Goal: Task Accomplishment & Management: Manage account settings

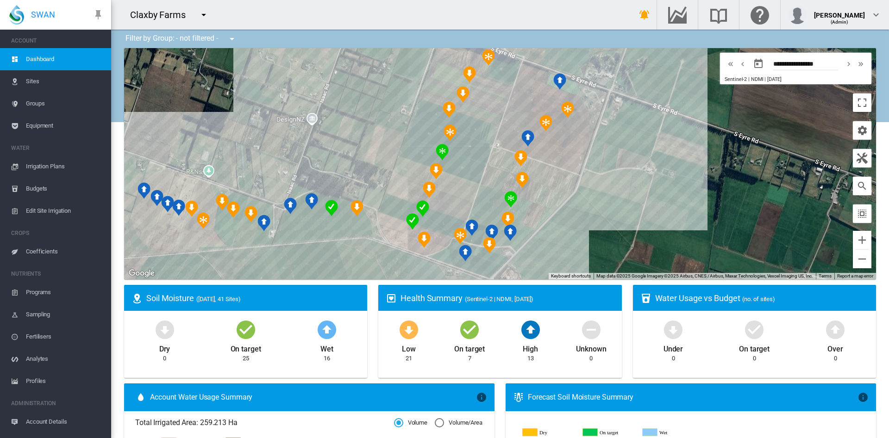
drag, startPoint x: 306, startPoint y: 256, endPoint x: 360, endPoint y: 246, distance: 55.1
click at [360, 246] on div at bounding box center [500, 164] width 752 height 232
click at [215, 213] on div "Claxby BT_West (2 Ha)" at bounding box center [500, 164] width 752 height 232
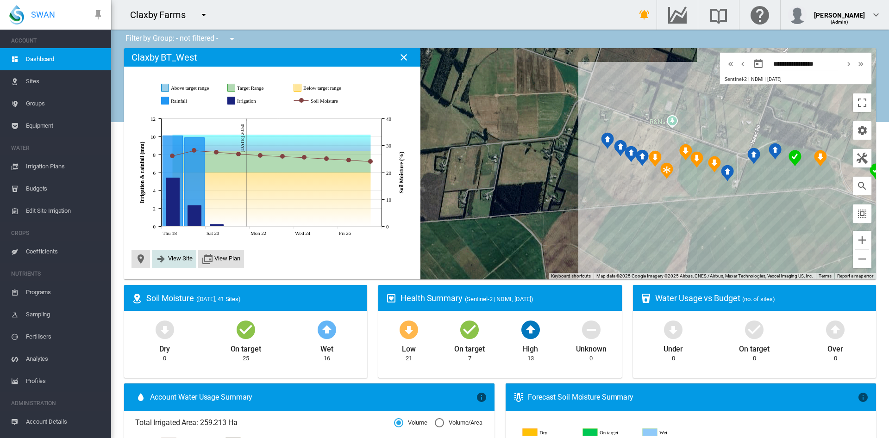
click at [175, 263] on button "View Site" at bounding box center [174, 259] width 37 height 11
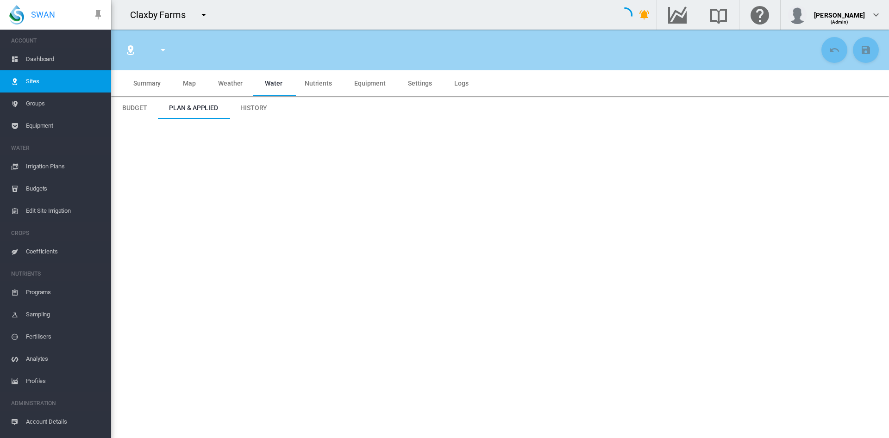
type input "**********"
type input "*********"
type input "**"
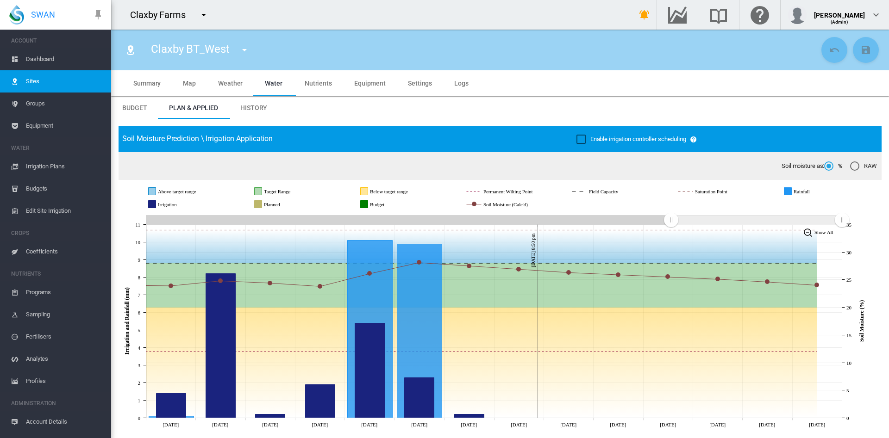
click at [362, 82] on span "Equipment" at bounding box center [369, 83] width 31 height 7
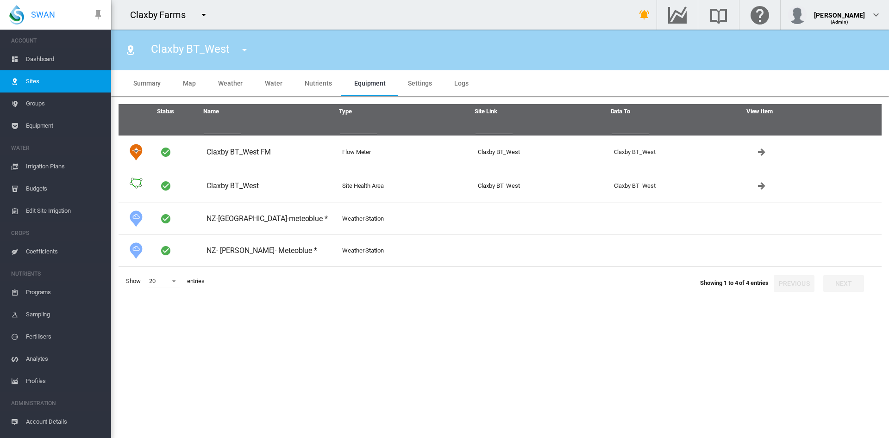
click at [46, 62] on span "Dashboard" at bounding box center [65, 59] width 78 height 22
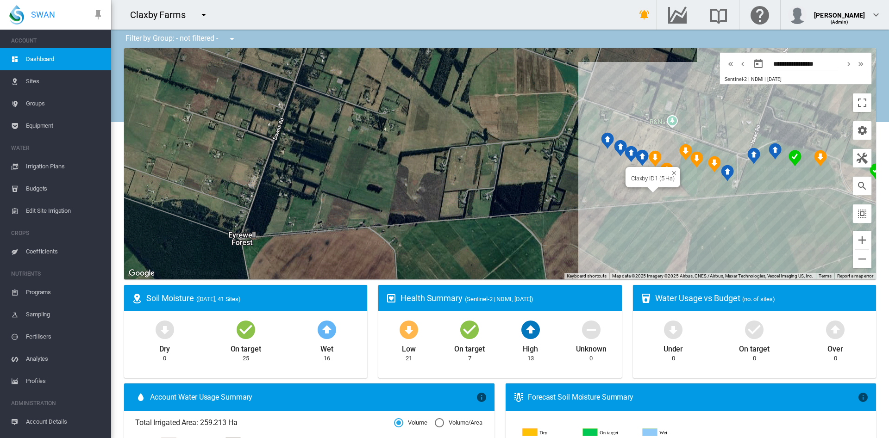
click at [657, 191] on div "Claxby ID1 (5 Ha)" at bounding box center [500, 164] width 752 height 232
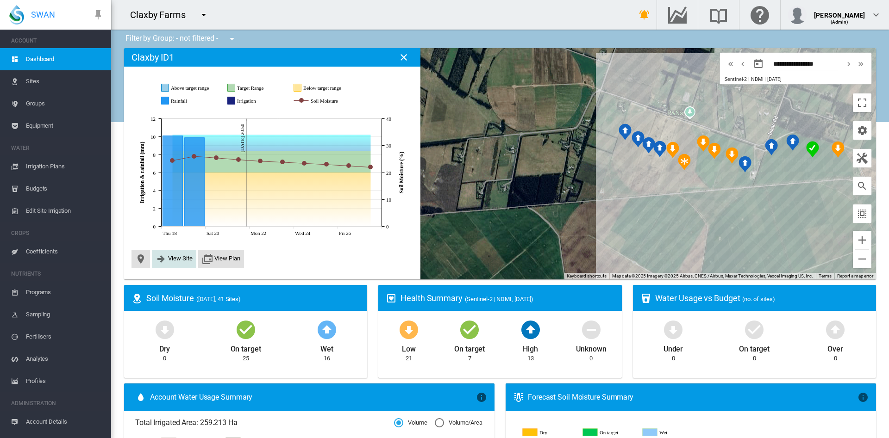
click at [181, 263] on button "View Site" at bounding box center [174, 259] width 37 height 11
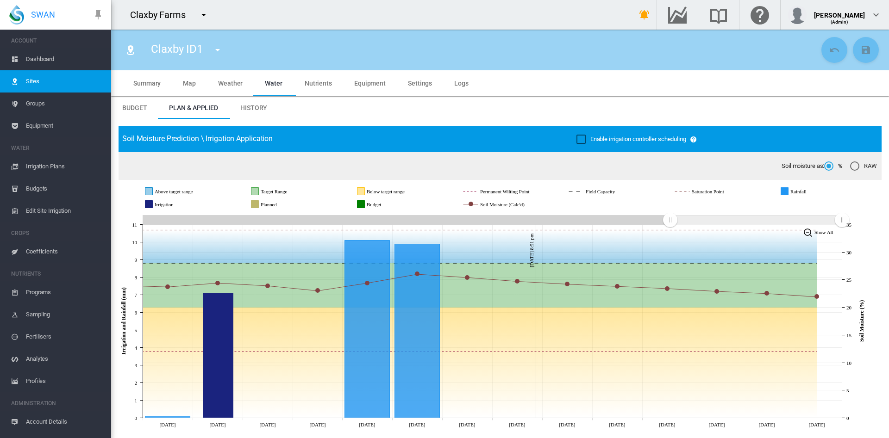
click at [414, 84] on span "Settings" at bounding box center [420, 83] width 24 height 7
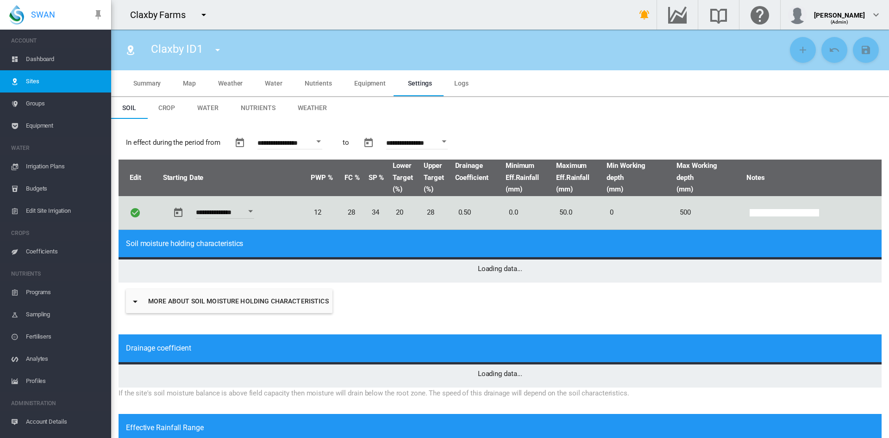
click at [359, 80] on span "Equipment" at bounding box center [369, 83] width 31 height 7
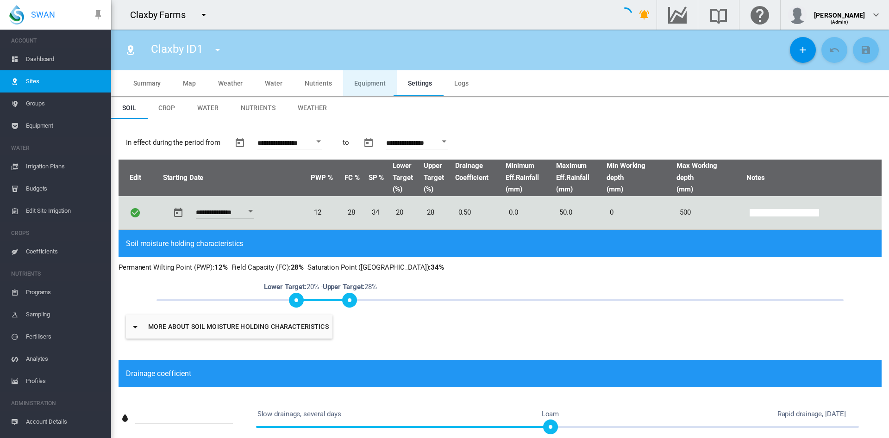
type input "*"
type input "**"
type input "*"
type input "***"
type input "*****"
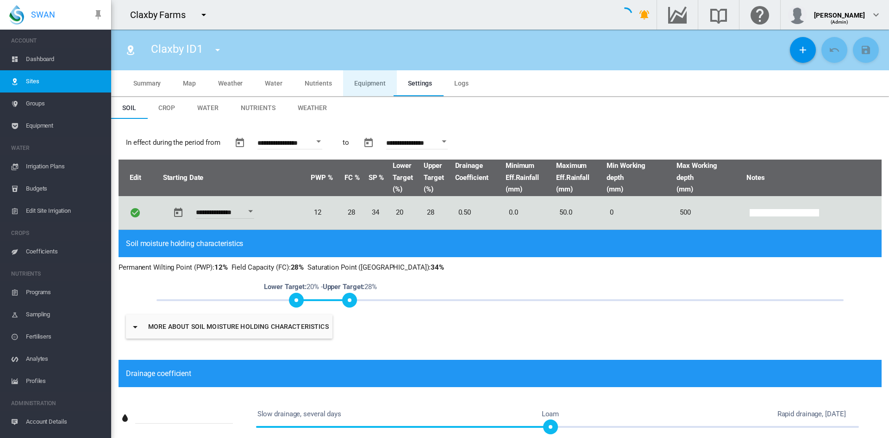
type input "*"
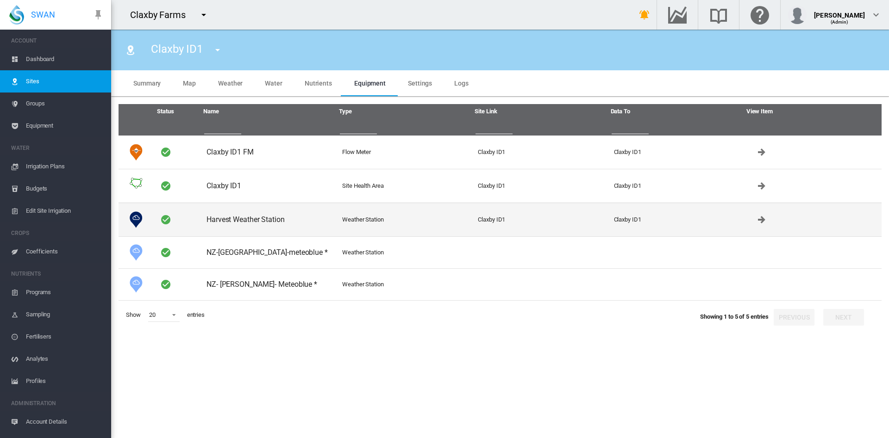
click at [252, 216] on td "Harvest Weather Station" at bounding box center [271, 220] width 136 height 34
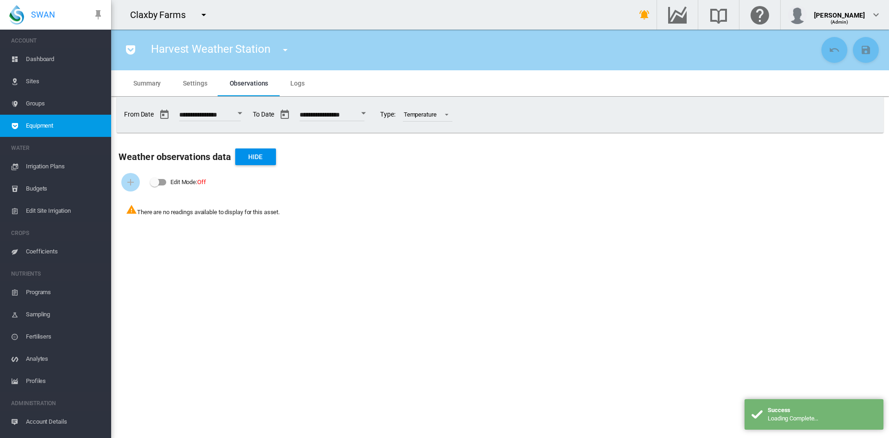
click at [299, 89] on md-tab-item "Logs" at bounding box center [297, 83] width 37 height 26
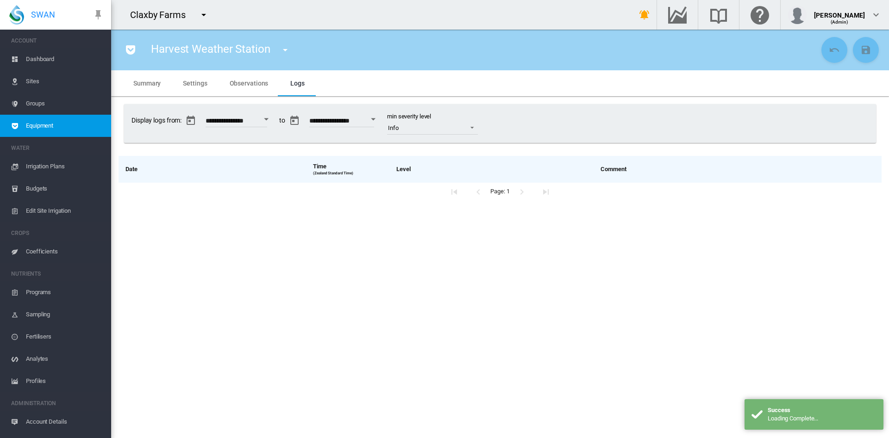
click at [199, 88] on md-tab-item "Settings" at bounding box center [195, 83] width 46 height 26
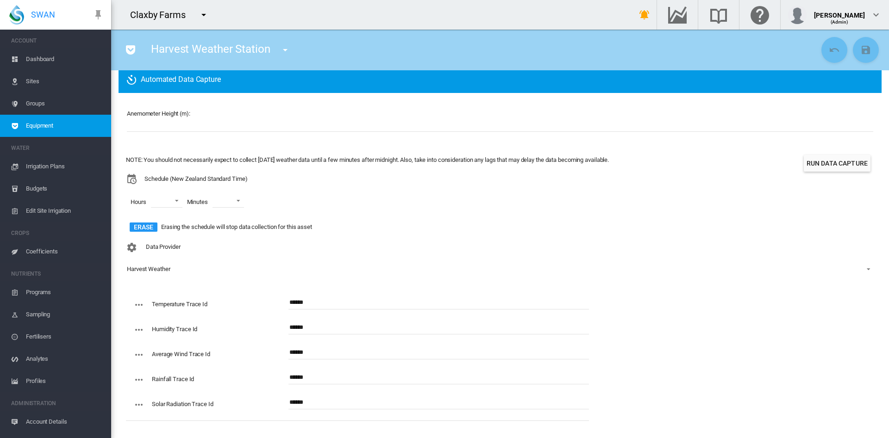
scroll to position [61, 0]
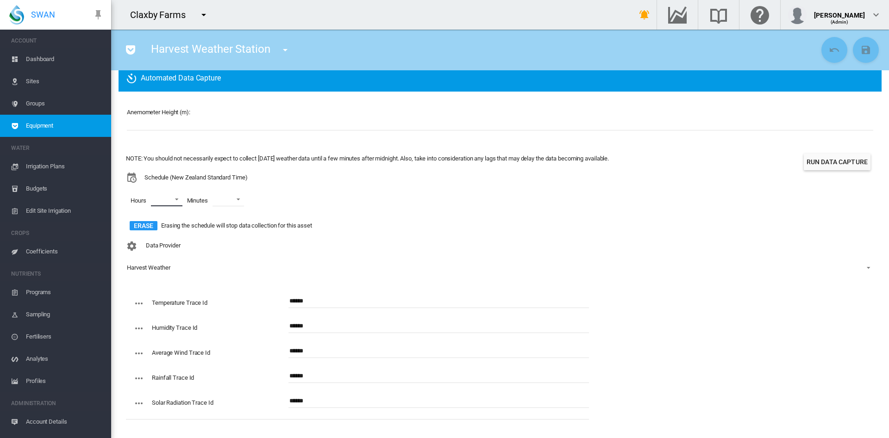
click at [181, 201] on md-select "00 01 02 03 04 05 06 07 08 09 10 11 12 13 14 15 16 17 18 19 20 21 22 23" at bounding box center [166, 200] width 31 height 14
click at [144, 222] on div at bounding box center [142, 222] width 9 height 9
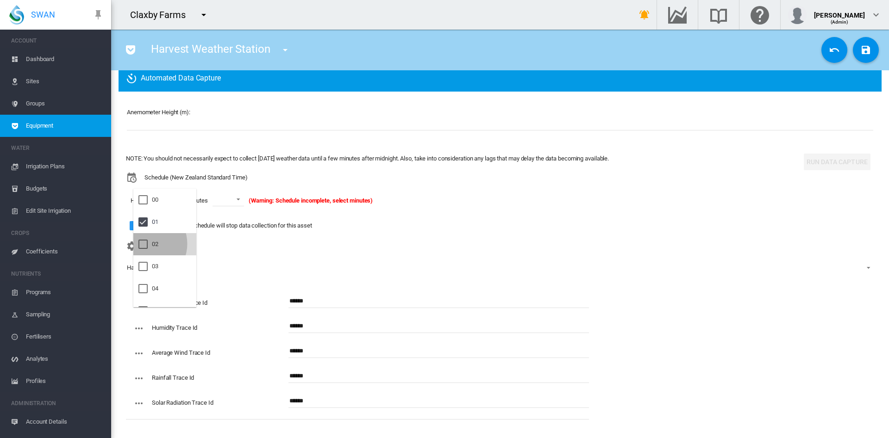
click at [146, 244] on div at bounding box center [142, 244] width 9 height 9
click at [145, 264] on div at bounding box center [142, 266] width 9 height 9
click at [244, 195] on md-backdrop at bounding box center [444, 219] width 889 height 438
click at [244, 195] on span at bounding box center [242, 198] width 11 height 8
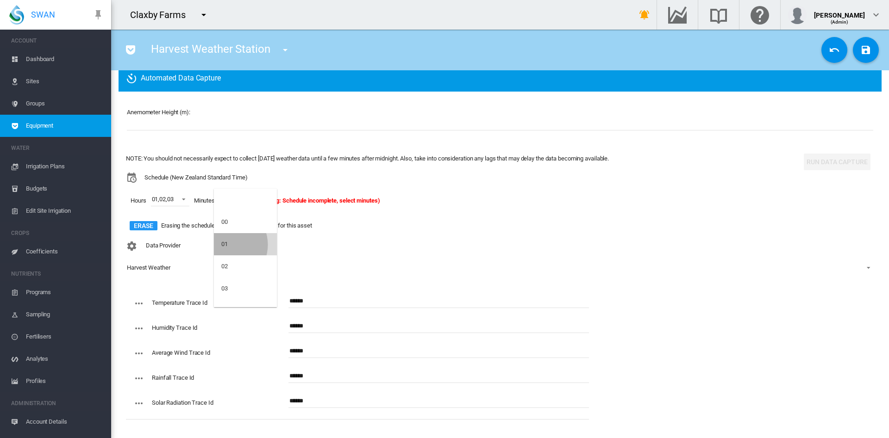
click at [226, 245] on div "01" at bounding box center [224, 244] width 6 height 8
click at [854, 56] on button "Save Changes" at bounding box center [866, 50] width 26 height 26
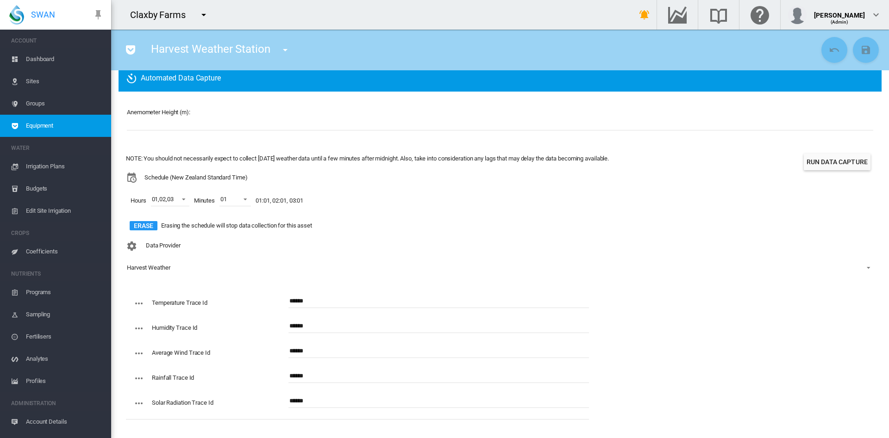
click at [819, 167] on button "Run Data Capture" at bounding box center [837, 162] width 67 height 17
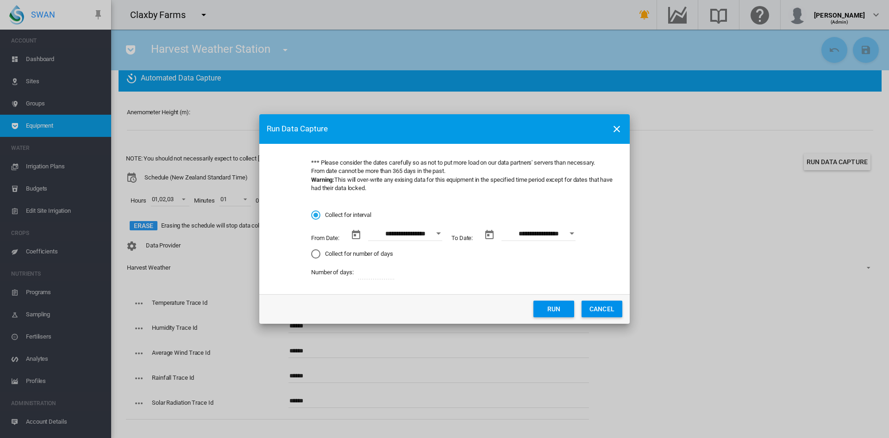
click at [438, 236] on button "Open calendar" at bounding box center [438, 233] width 17 height 17
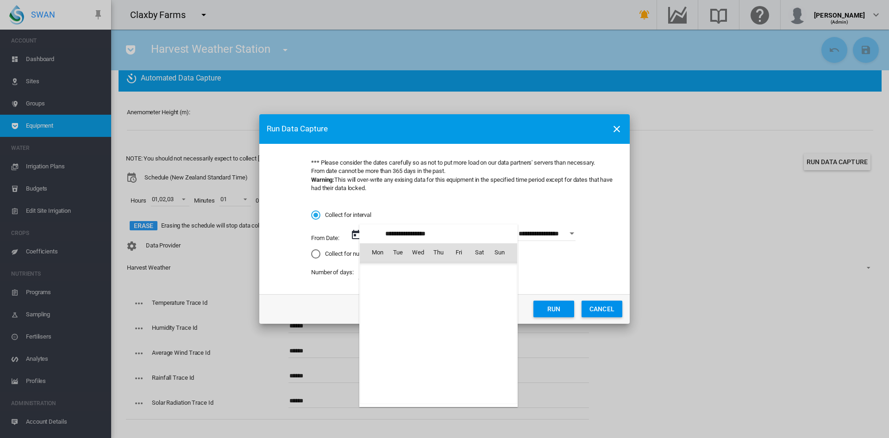
scroll to position [1472, 0]
click at [610, 309] on div at bounding box center [444, 219] width 889 height 438
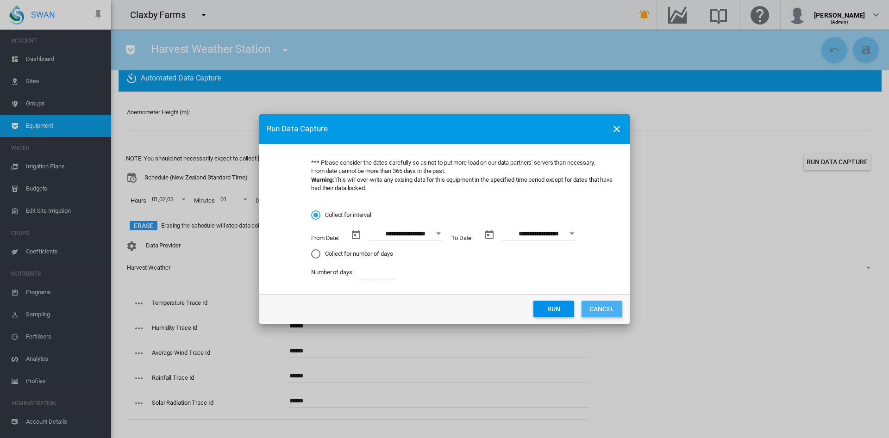
click at [610, 309] on button "CANCEL" at bounding box center [602, 309] width 41 height 17
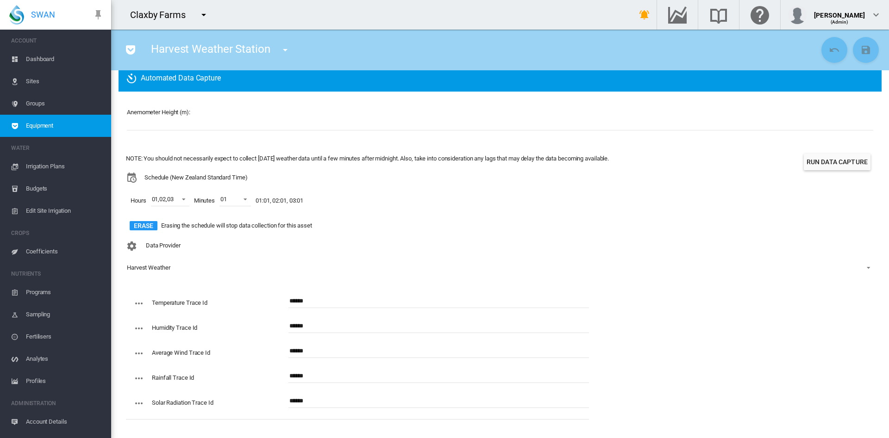
scroll to position [0, 0]
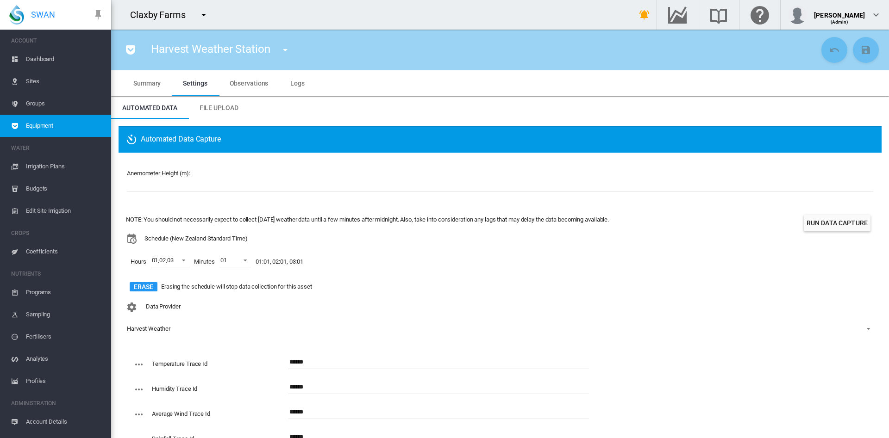
click at [50, 58] on span "Dashboard" at bounding box center [65, 59] width 78 height 22
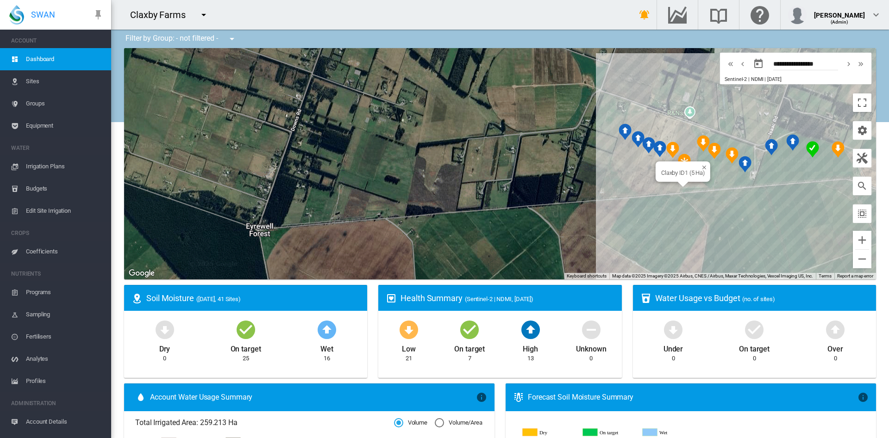
click at [677, 183] on div at bounding box center [683, 185] width 12 height 6
click at [673, 188] on div "Claxby ID1 (5 Ha)" at bounding box center [500, 164] width 752 height 232
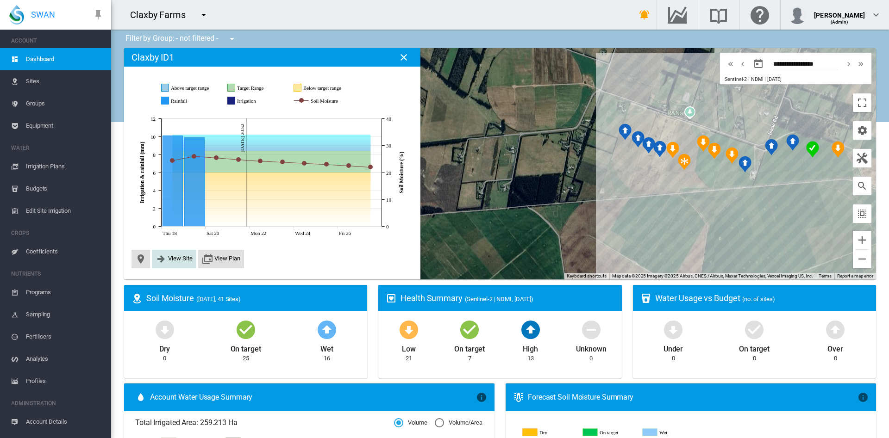
click at [175, 259] on span "View Site" at bounding box center [180, 258] width 25 height 7
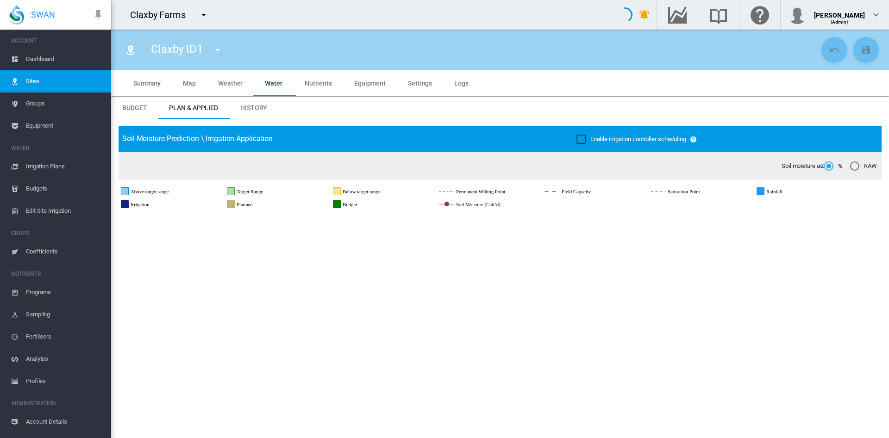
click at [416, 87] on md-tab-item "Settings" at bounding box center [420, 83] width 46 height 26
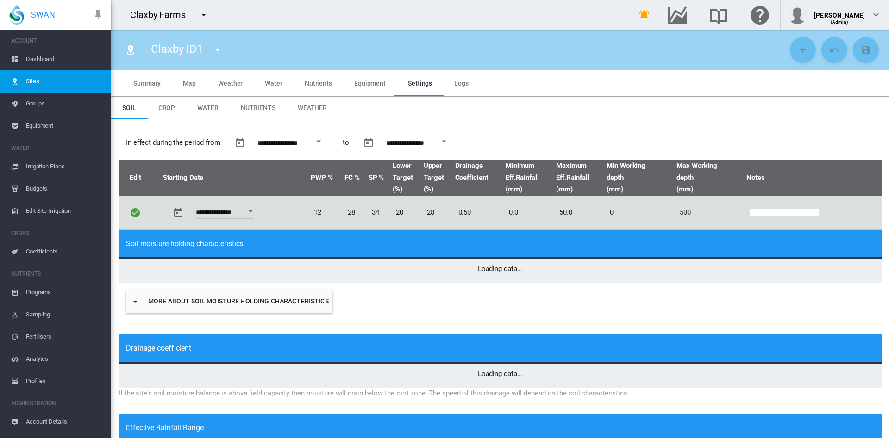
click at [312, 107] on span "Weather" at bounding box center [312, 107] width 29 height 7
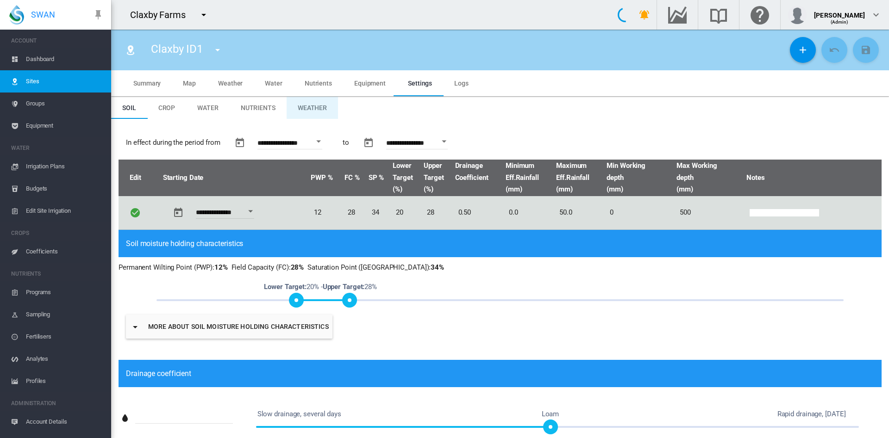
type input "*"
type input "**"
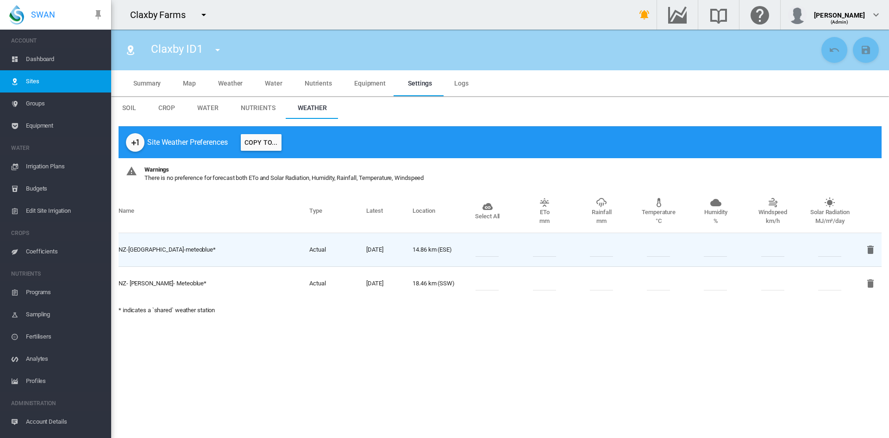
click at [135, 140] on md-icon "icon-plus-one" at bounding box center [135, 142] width 11 height 11
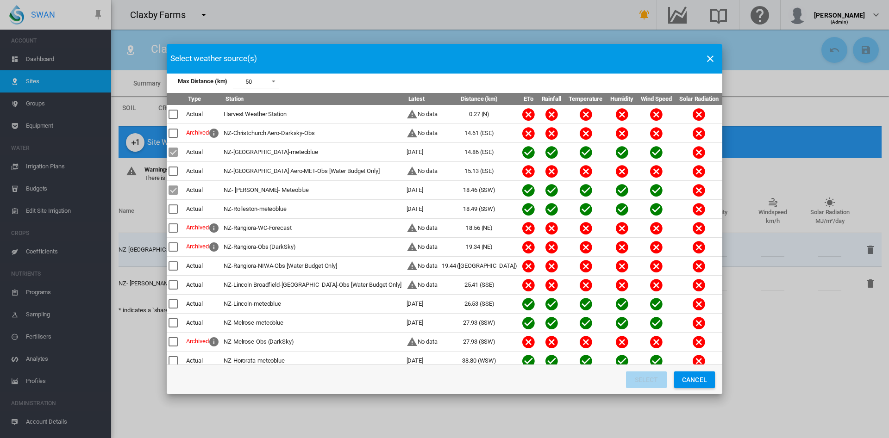
click at [263, 116] on div "Harvest Weather Station" at bounding box center [313, 114] width 179 height 8
click at [173, 117] on div "Max Distance ..." at bounding box center [173, 114] width 9 height 9
click at [640, 380] on button "Select" at bounding box center [646, 380] width 41 height 17
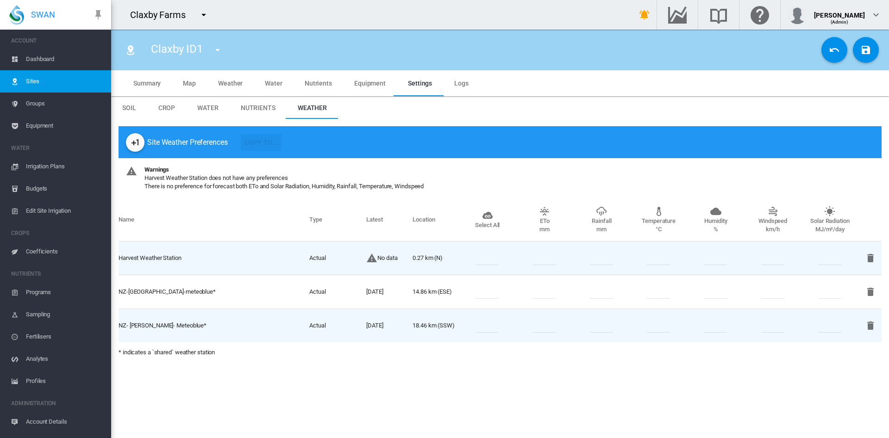
click at [489, 260] on input "number" at bounding box center [487, 258] width 23 height 14
type input "*"
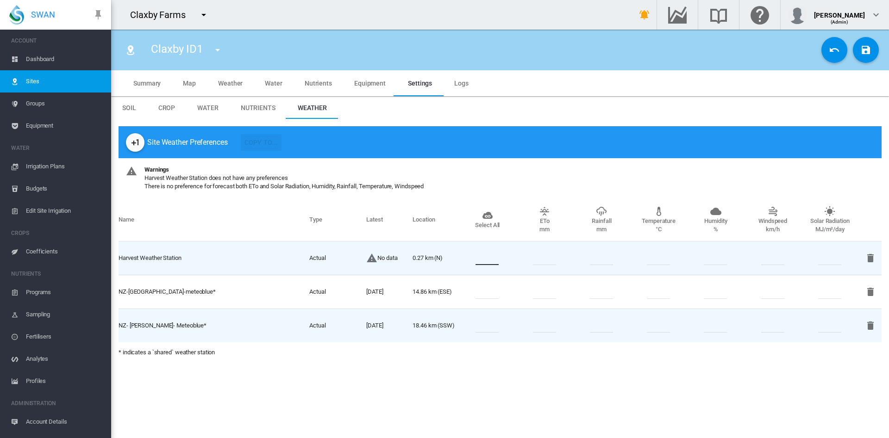
type input "*"
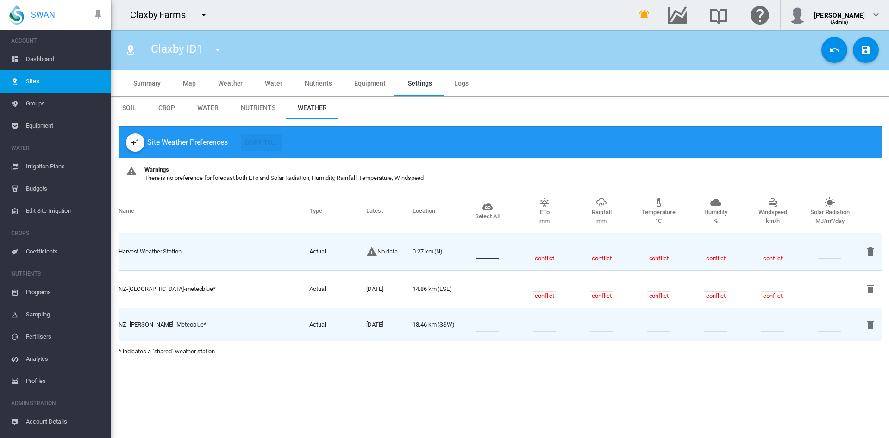
type input "*"
click at [493, 292] on input "*" at bounding box center [487, 289] width 23 height 14
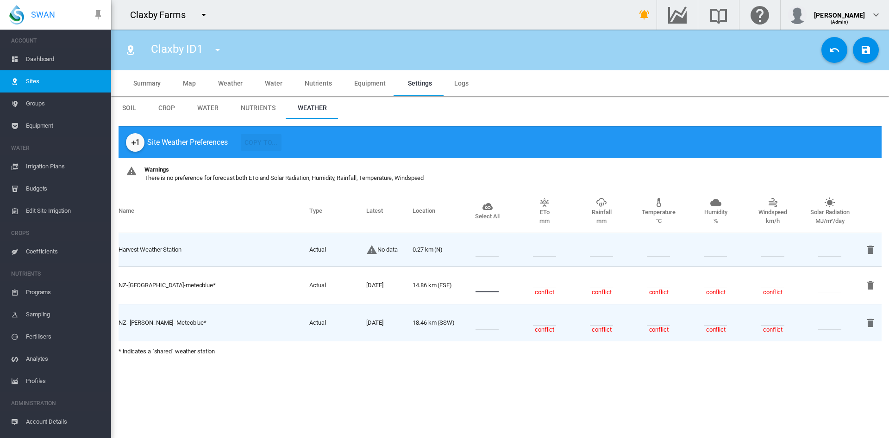
type input "*"
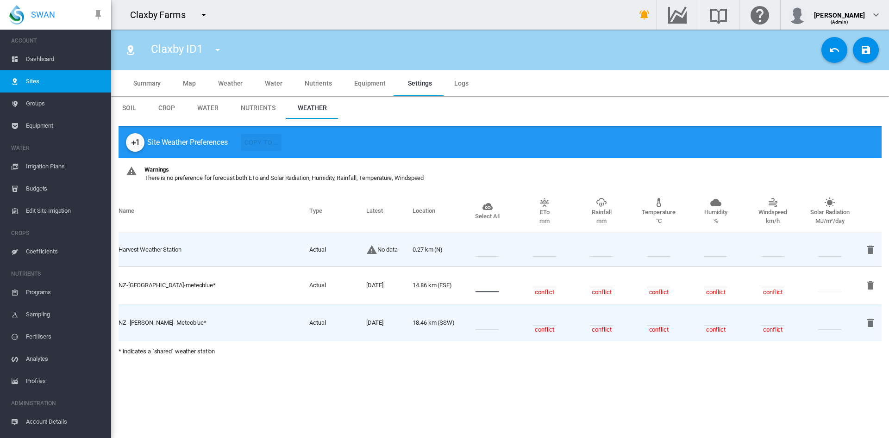
type input "*"
click at [494, 322] on input "*" at bounding box center [487, 323] width 23 height 14
type input "*"
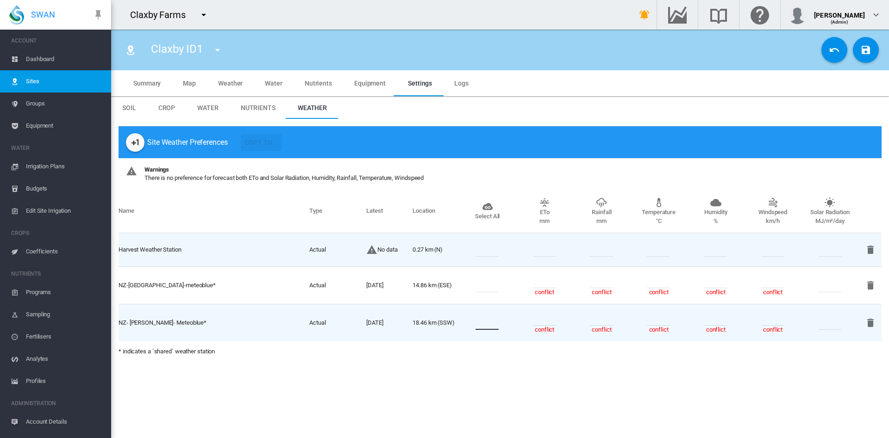
type input "*"
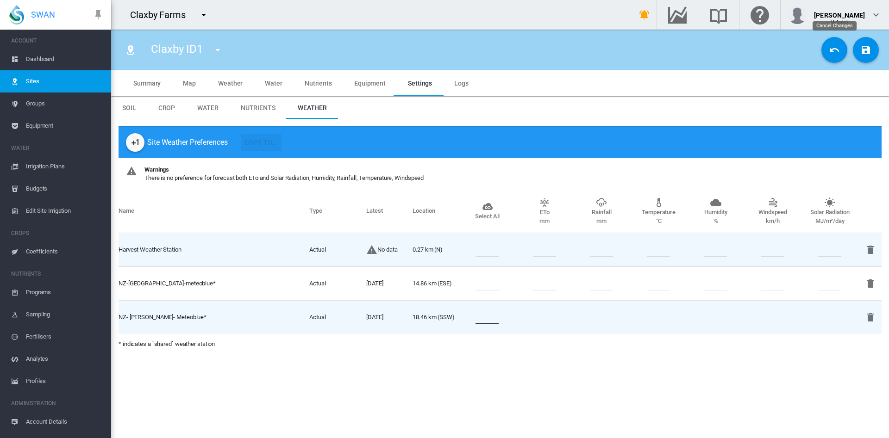
type input "*"
click at [866, 49] on md-icon "icon-content-save" at bounding box center [865, 49] width 11 height 11
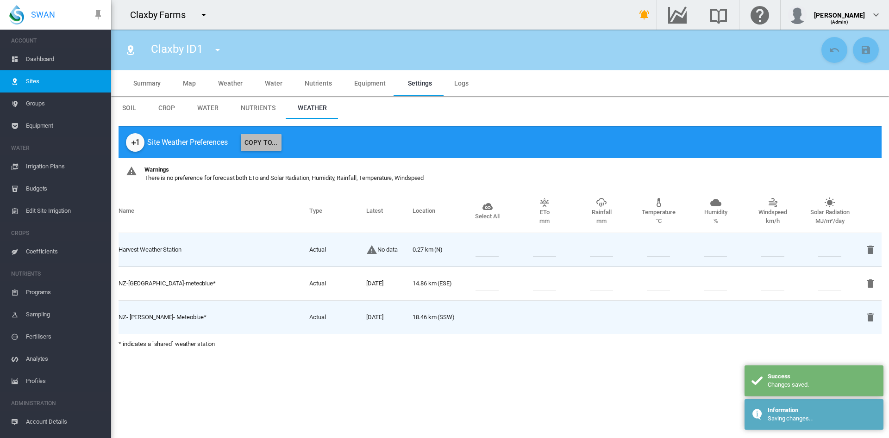
click at [259, 142] on button "Copy To..." at bounding box center [261, 142] width 41 height 17
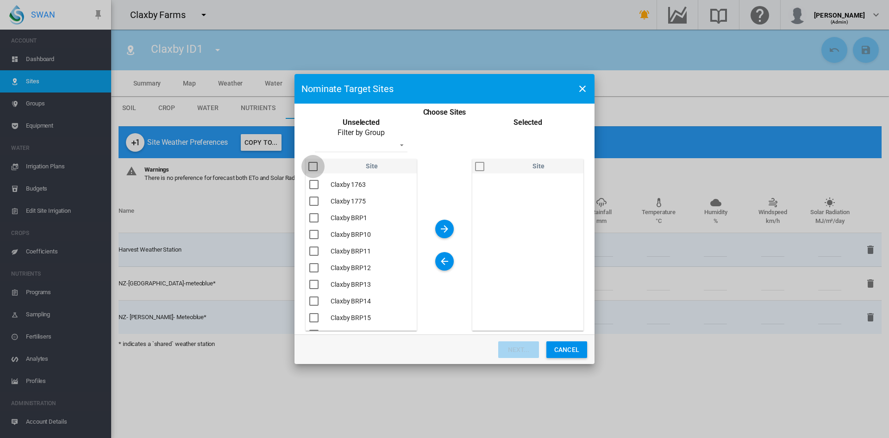
click at [310, 165] on div "You are ..." at bounding box center [312, 166] width 9 height 9
click at [443, 227] on md-icon "icon-arrow-right" at bounding box center [444, 229] width 11 height 11
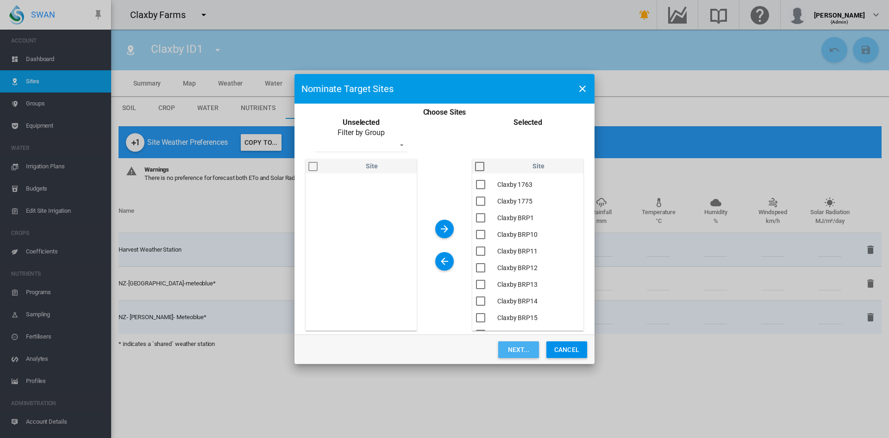
click at [520, 347] on button "Next..." at bounding box center [518, 350] width 41 height 17
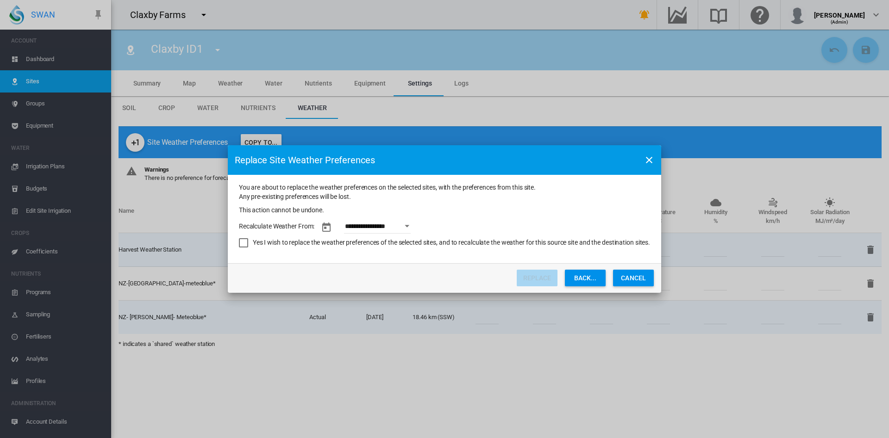
click at [409, 227] on div "Open calendar" at bounding box center [407, 226] width 5 height 2
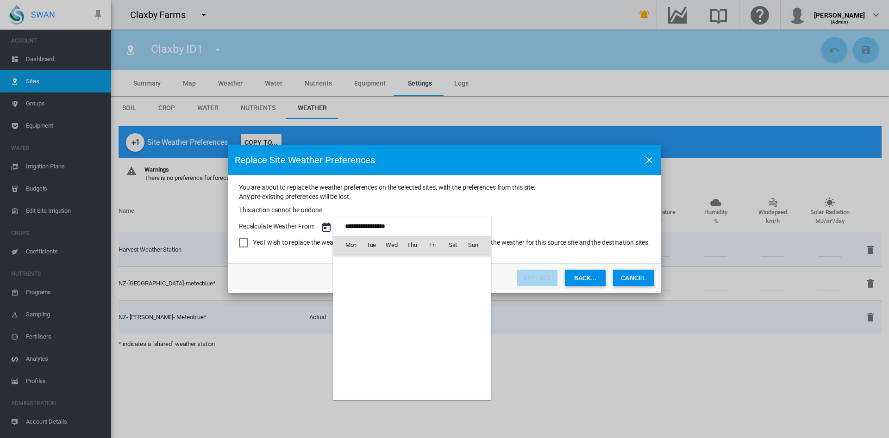
scroll to position [736, 0]
click at [472, 330] on span "21" at bounding box center [472, 326] width 19 height 19
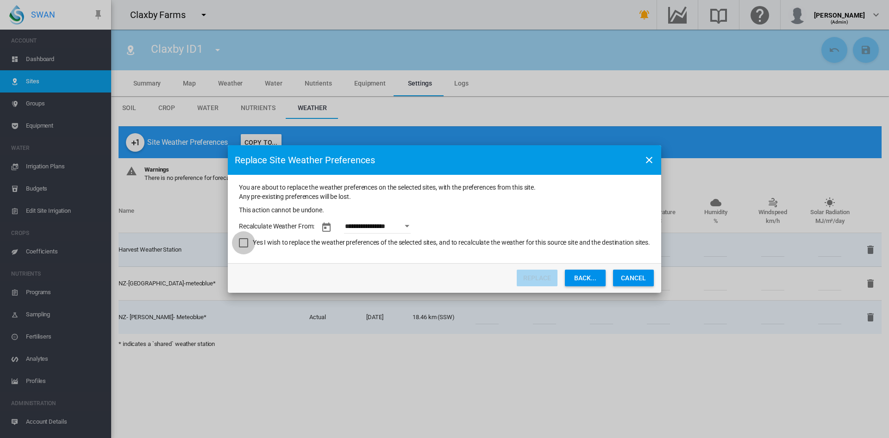
click at [244, 244] on div "Yes I wish to replace the weather preferences of the selected sites, and to rec…" at bounding box center [243, 242] width 9 height 9
click at [547, 277] on button "Replace" at bounding box center [537, 278] width 41 height 17
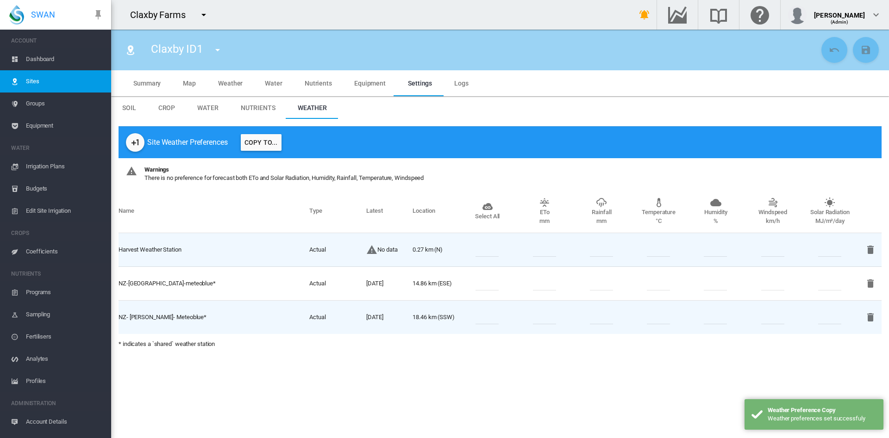
click at [355, 359] on div "Site Weather Preferences Copy To... Warnings There is no preference for forecas…" at bounding box center [500, 240] width 778 height 243
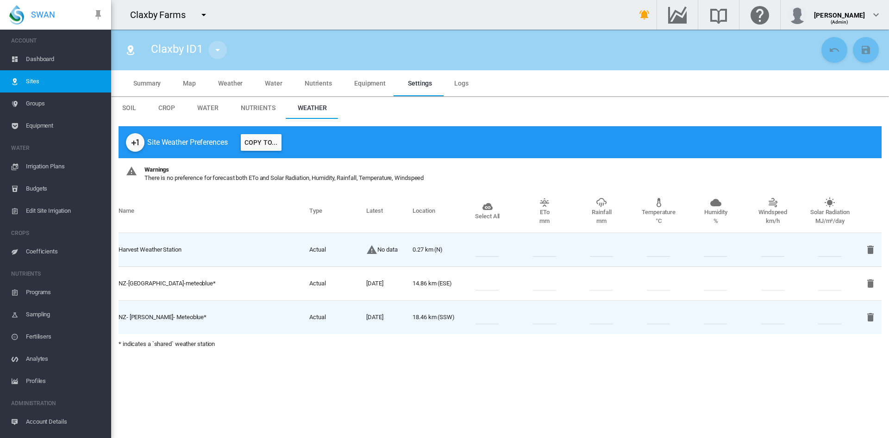
click at [213, 56] on button "button" at bounding box center [217, 50] width 19 height 19
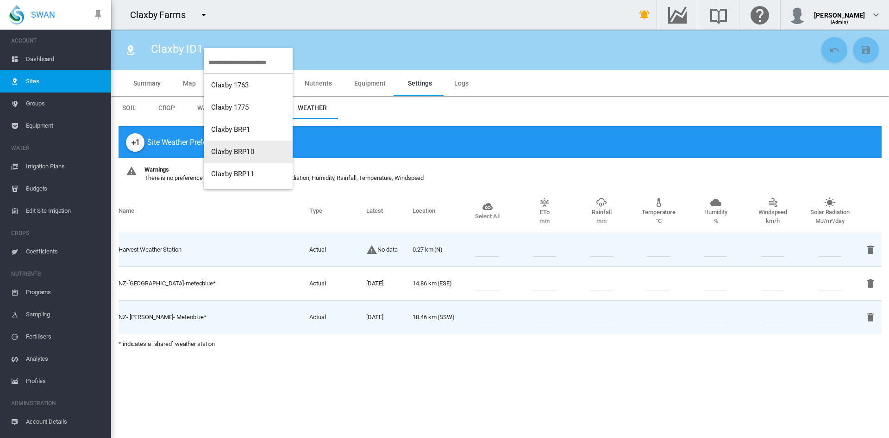
click at [234, 150] on span "Claxby BRP10" at bounding box center [232, 152] width 43 height 8
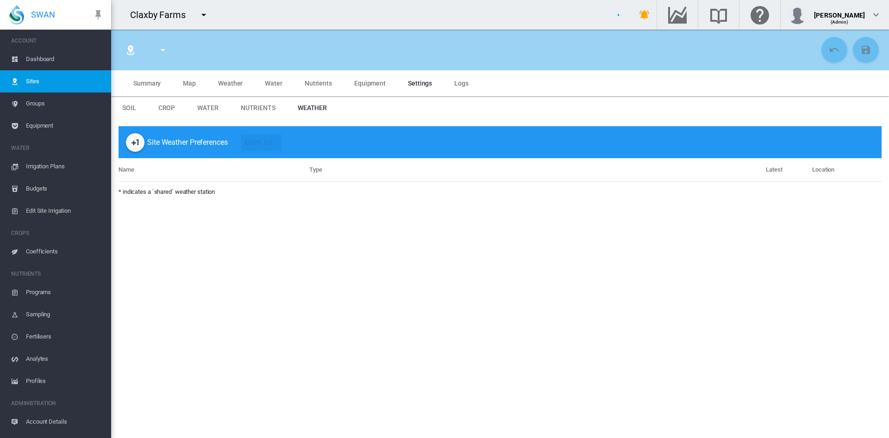
type input "**********"
type input "****"
type input "*********"
type input "**"
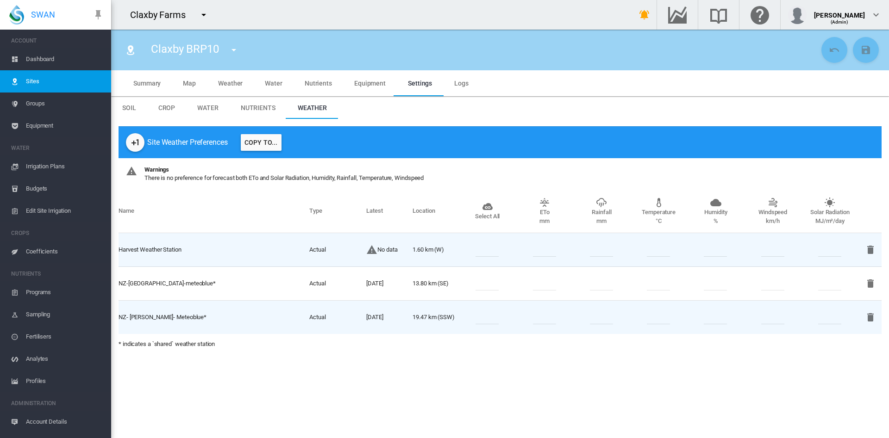
type input "*"
type input "**"
type input "****"
type input "******"
type input "**"
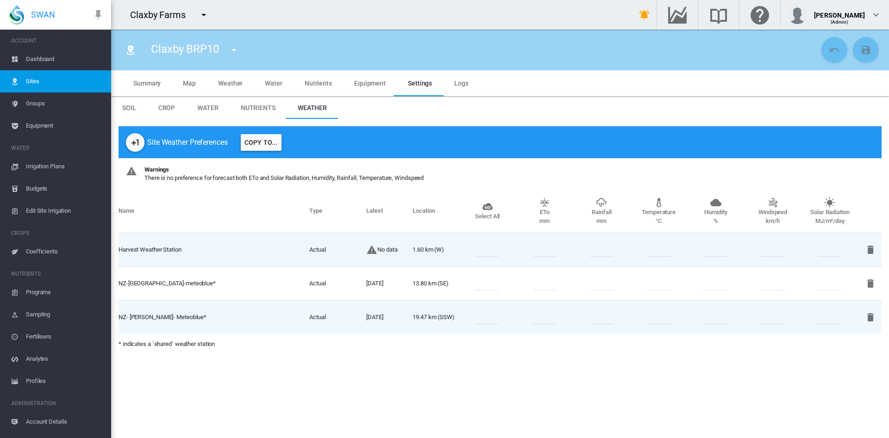
type input "**"
